Goal: Task Accomplishment & Management: Complete application form

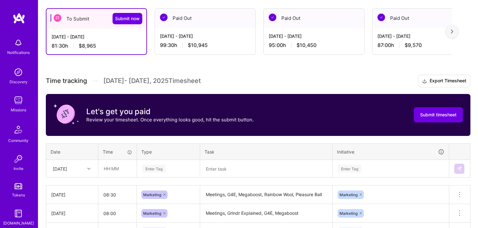
scroll to position [109, 0]
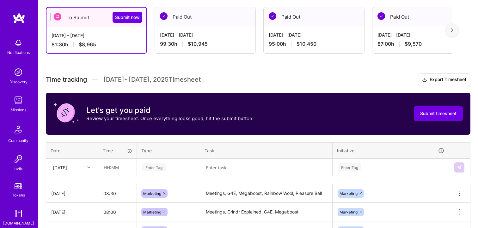
click at [207, 135] on div "Time tracking [DATE] - [DATE] Timesheet Export Timesheet Let's get you paid Rev…" at bounding box center [258, 231] width 424 height 314
click at [109, 166] on input "text" at bounding box center [118, 167] width 38 height 17
type input "08:00"
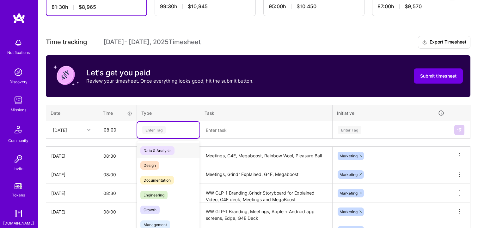
click at [152, 138] on div "option Data & Analysis focused, 0 of 2. 17 results available. Use Up and Down t…" at bounding box center [168, 130] width 62 height 16
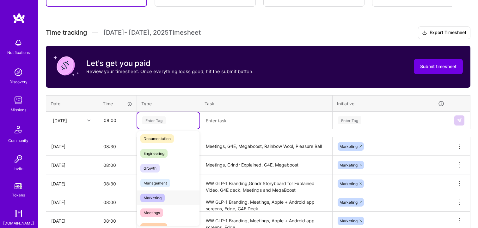
scroll to position [33, 0]
drag, startPoint x: 161, startPoint y: 201, endPoint x: 175, endPoint y: 191, distance: 17.6
click at [161, 201] on span "Marketing" at bounding box center [152, 198] width 24 height 9
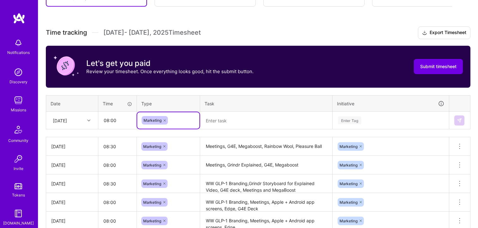
click at [229, 150] on textarea "Meetings, G4E, Megaboost, Rainbow Wool, Pleasure Ball" at bounding box center [266, 146] width 131 height 17
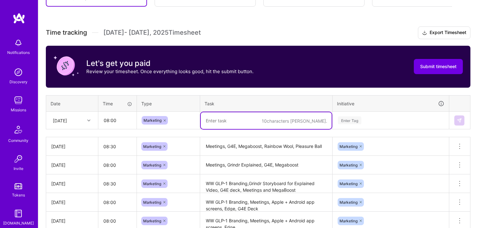
click at [235, 114] on textarea at bounding box center [266, 120] width 131 height 17
paste textarea "Meetings, G4E, Megaboost, Rainbow Wool, Pleasure Ball"
click at [235, 119] on textarea "Meetings, G4E, Megaboost, Rainbow Wool, Pleasure Ball" at bounding box center [266, 120] width 131 height 17
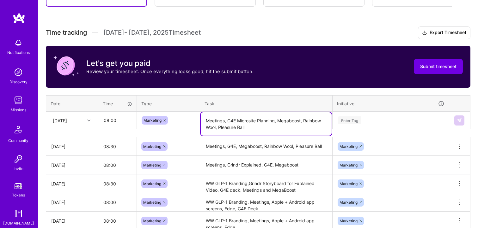
type textarea "Meetings, G4E Microsite Planning, Megaboost, Rainbow Wool, Pleasure Ball"
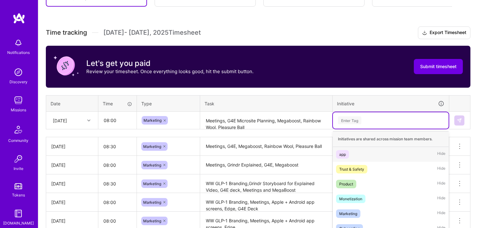
click at [374, 117] on div "option app focused, 1 of 11. 11 results available. Use Up and Down to choose op…" at bounding box center [391, 120] width 116 height 16
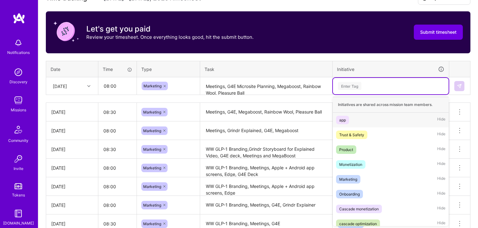
scroll to position [191, 0]
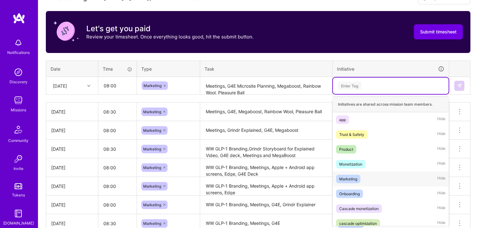
click at [355, 182] on div "Marketing" at bounding box center [348, 179] width 18 height 7
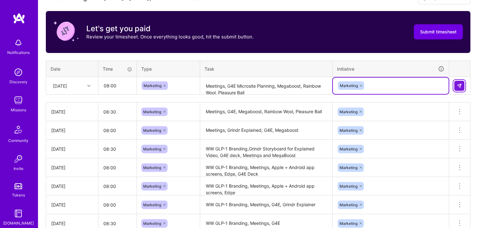
click at [458, 87] on img at bounding box center [459, 85] width 5 height 5
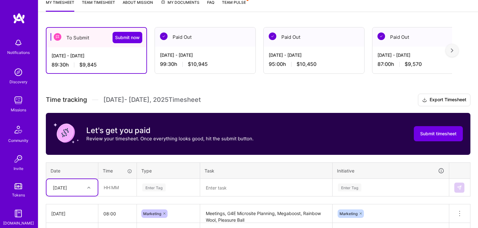
scroll to position [0, 0]
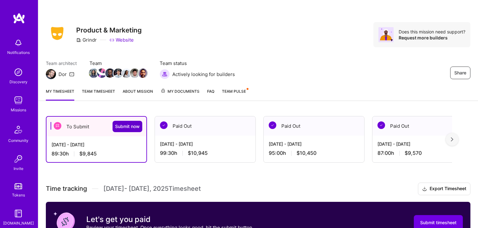
click at [125, 129] on span "Submit now" at bounding box center [127, 127] width 25 height 6
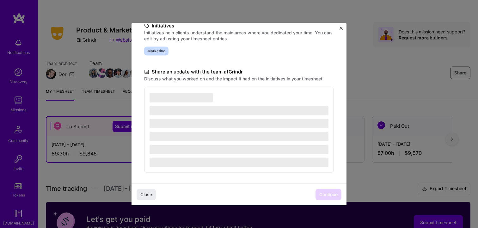
scroll to position [153, 0]
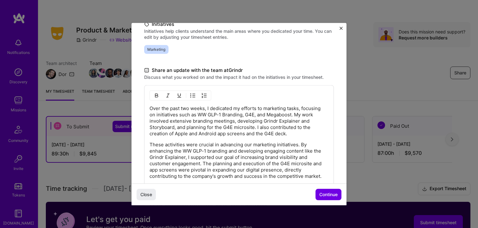
click at [244, 135] on p "Over the past two weeks, I dedicated my efforts to marketing tasks, focusing on…" at bounding box center [238, 121] width 179 height 32
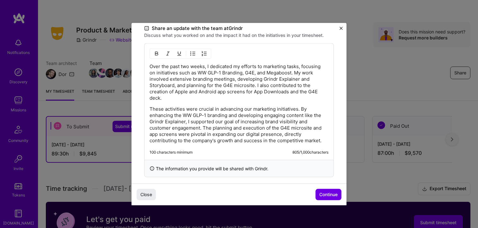
scroll to position [199, 0]
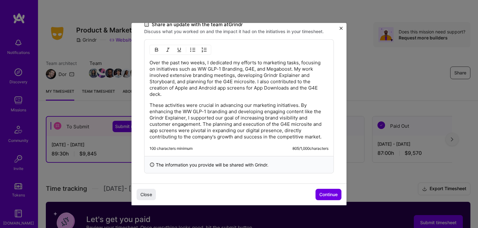
click at [280, 126] on p "These activities were crucial in advancing our marketing initiatives. By enhanc…" at bounding box center [238, 121] width 179 height 38
click at [235, 125] on p "These activities were crucial in advancing our marketing initiatives. By enhanc…" at bounding box center [238, 121] width 179 height 38
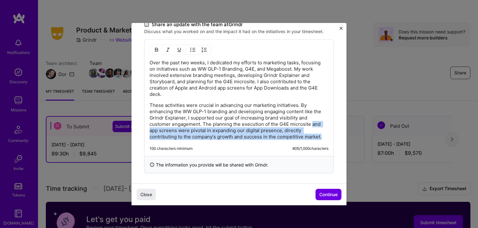
drag, startPoint x: 312, startPoint y: 124, endPoint x: 327, endPoint y: 136, distance: 19.6
click at [328, 136] on p "These activities were crucial in advancing our marketing initiatives. By enhanc…" at bounding box center [238, 121] width 179 height 38
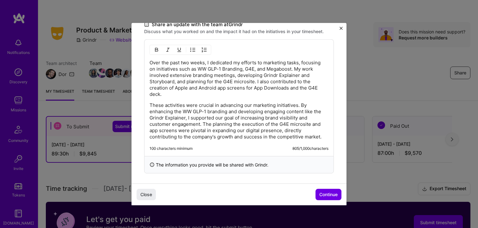
scroll to position [189, 0]
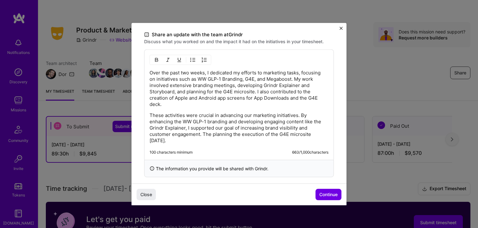
click at [256, 135] on p "These activities were crucial in advancing our marketing initiatives. By enhanc…" at bounding box center [238, 128] width 179 height 32
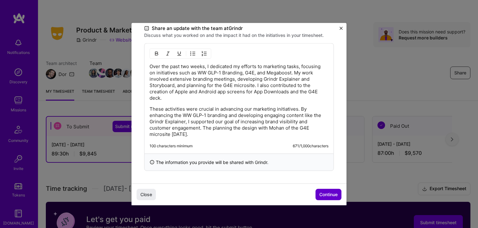
click at [322, 191] on button "Continue" at bounding box center [328, 194] width 26 height 11
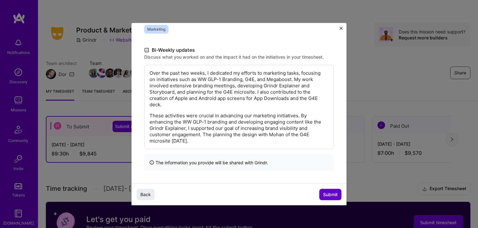
click at [327, 194] on span "Submit" at bounding box center [330, 195] width 15 height 6
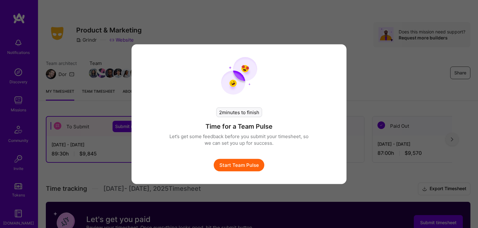
click at [247, 164] on button "Start Team Pulse" at bounding box center [239, 165] width 51 height 13
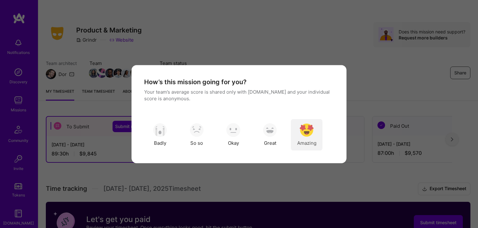
click at [308, 132] on img "modal" at bounding box center [307, 131] width 14 height 14
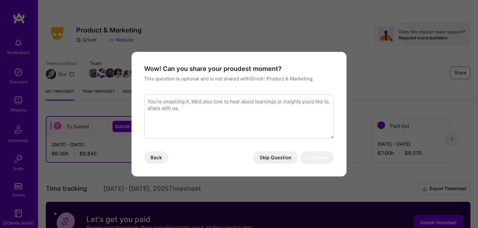
click at [227, 126] on textarea "modal" at bounding box center [239, 116] width 190 height 44
click at [282, 158] on button "Skip Question" at bounding box center [275, 157] width 45 height 13
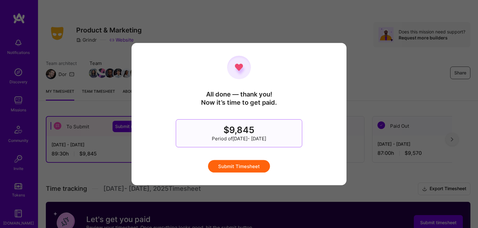
click at [254, 163] on button "Submit Timesheet" at bounding box center [239, 166] width 62 height 13
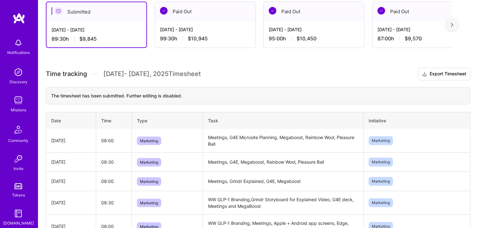
scroll to position [0, 0]
